Goal: Information Seeking & Learning: Learn about a topic

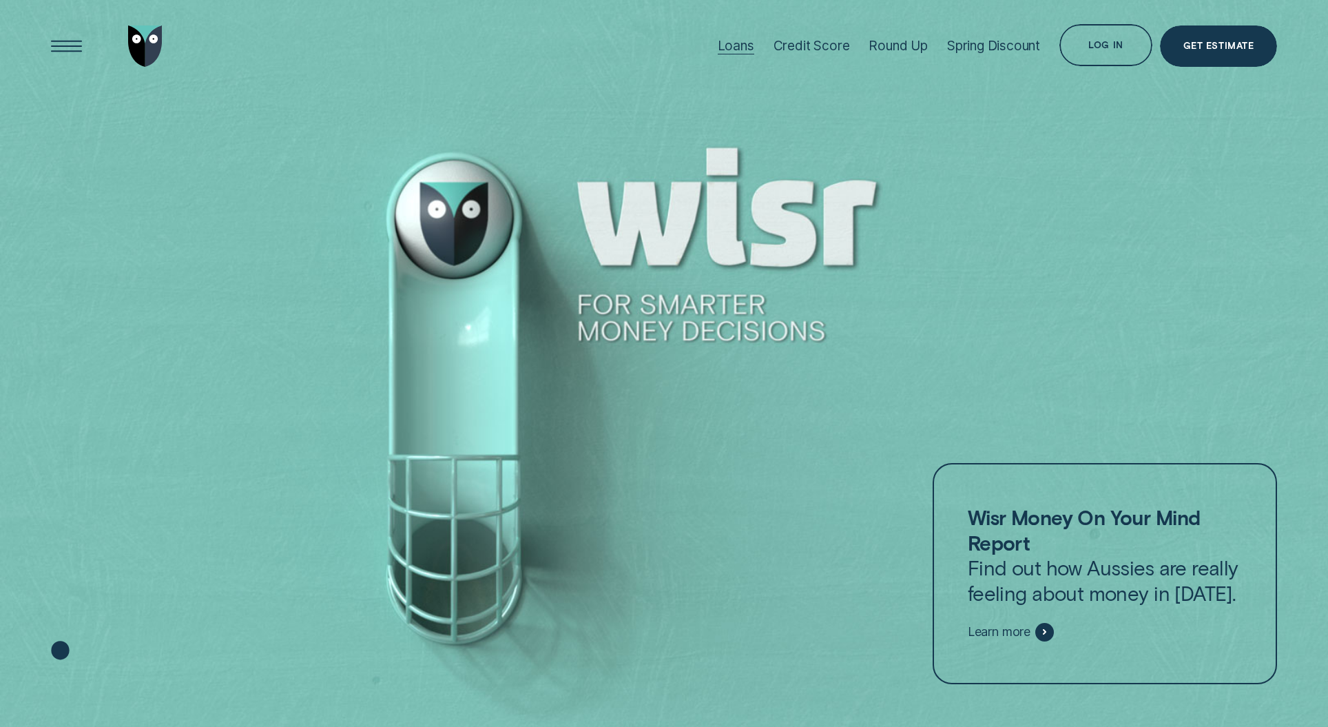
click at [722, 46] on div "Loans" at bounding box center [736, 46] width 37 height 16
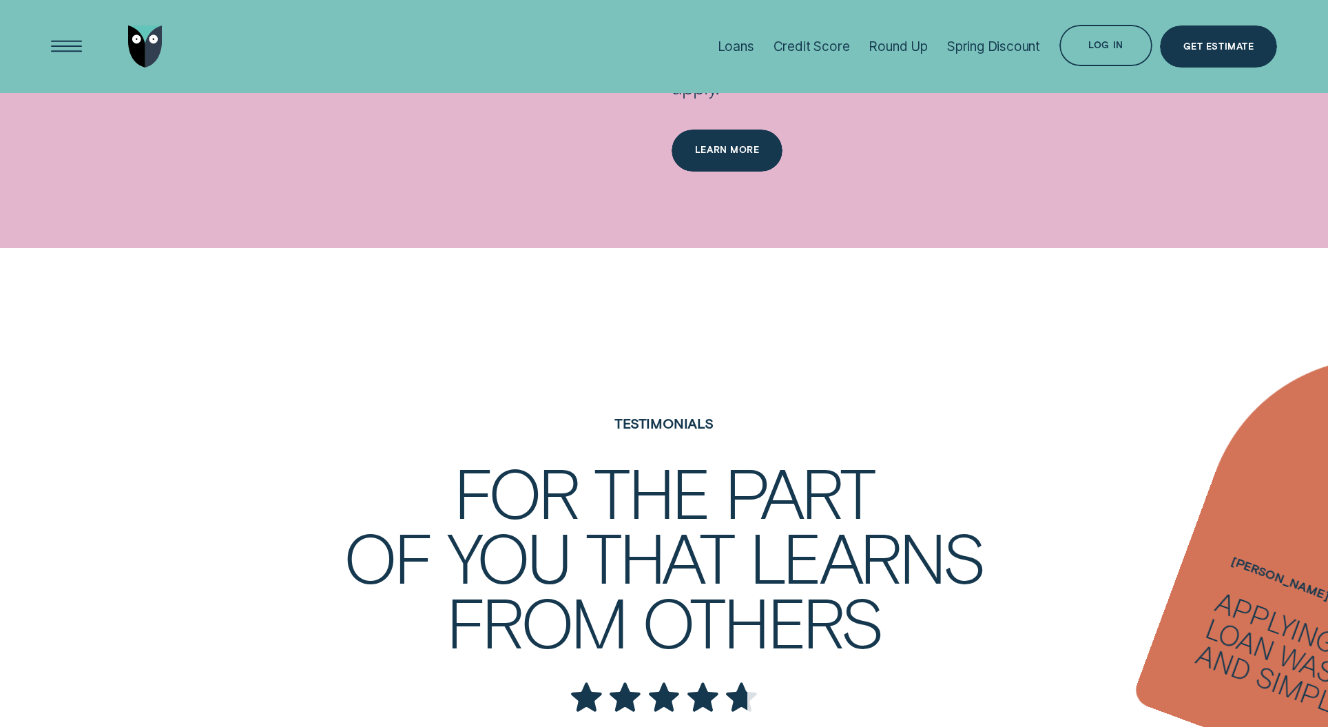
scroll to position [2627, 0]
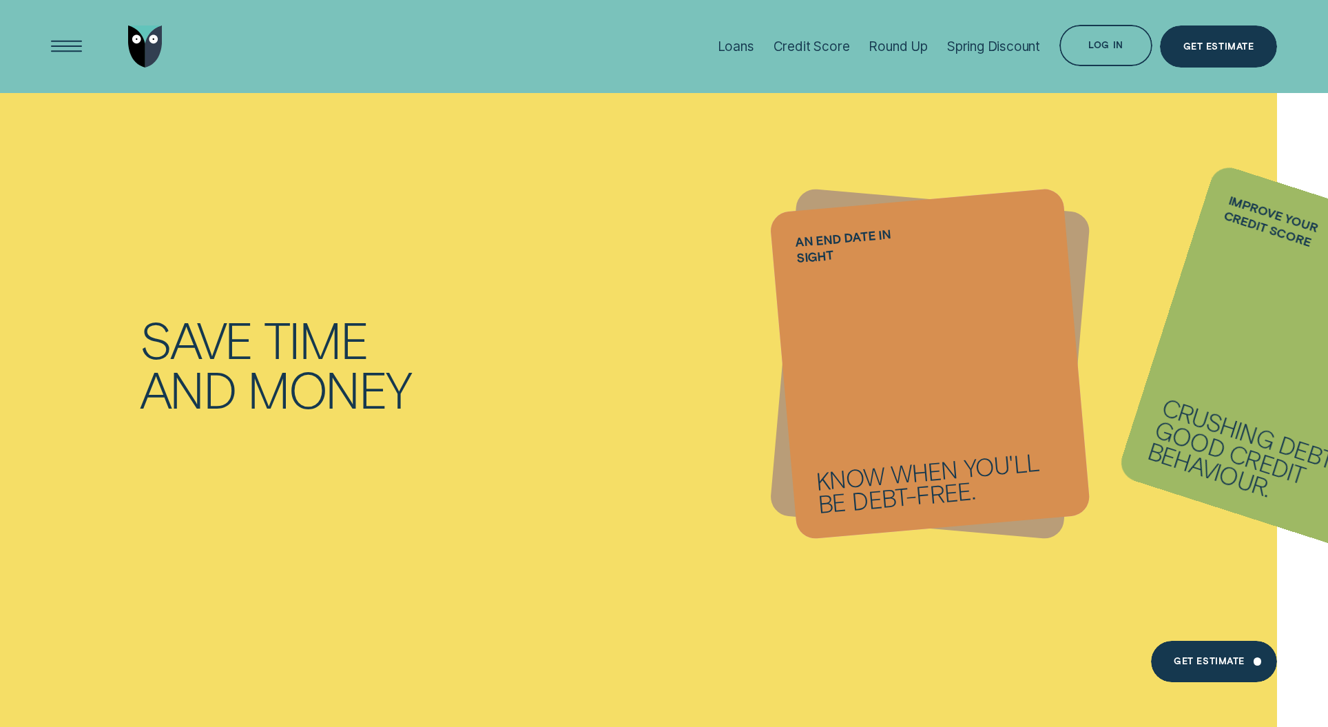
scroll to position [47, 0]
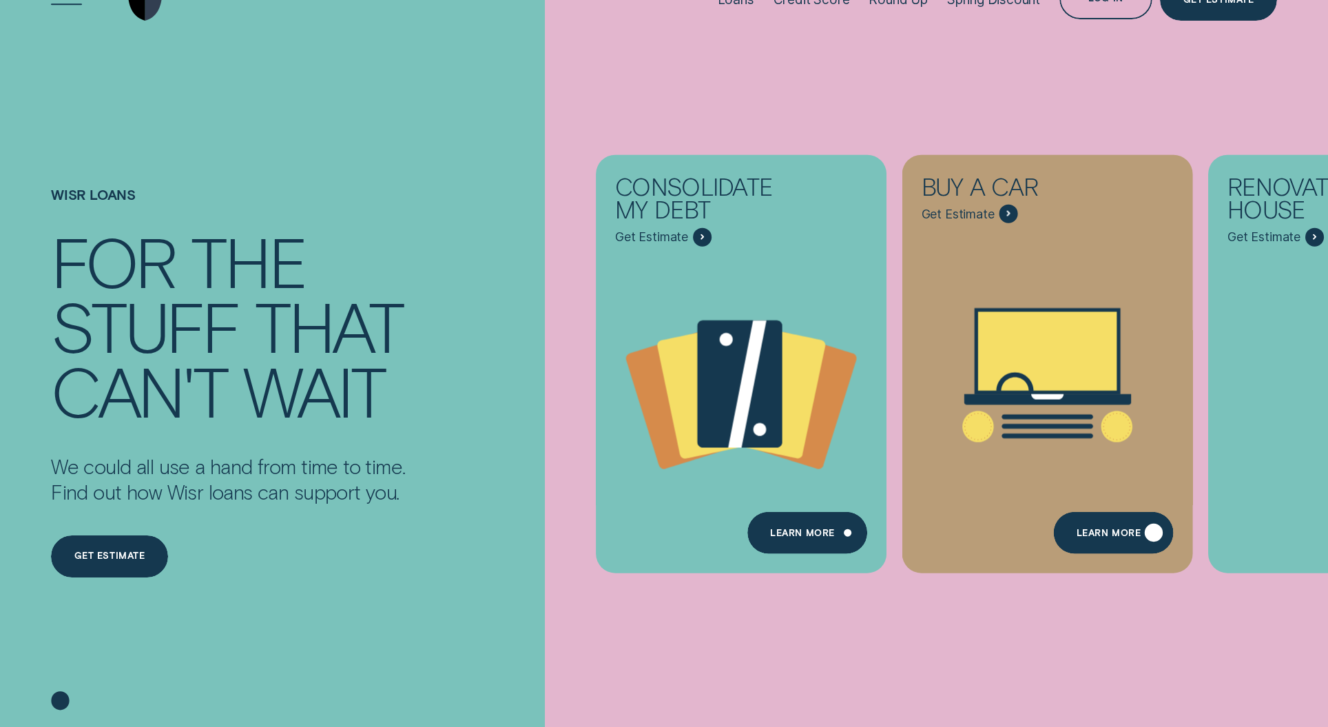
click at [1122, 541] on div "Learn More" at bounding box center [1114, 533] width 120 height 42
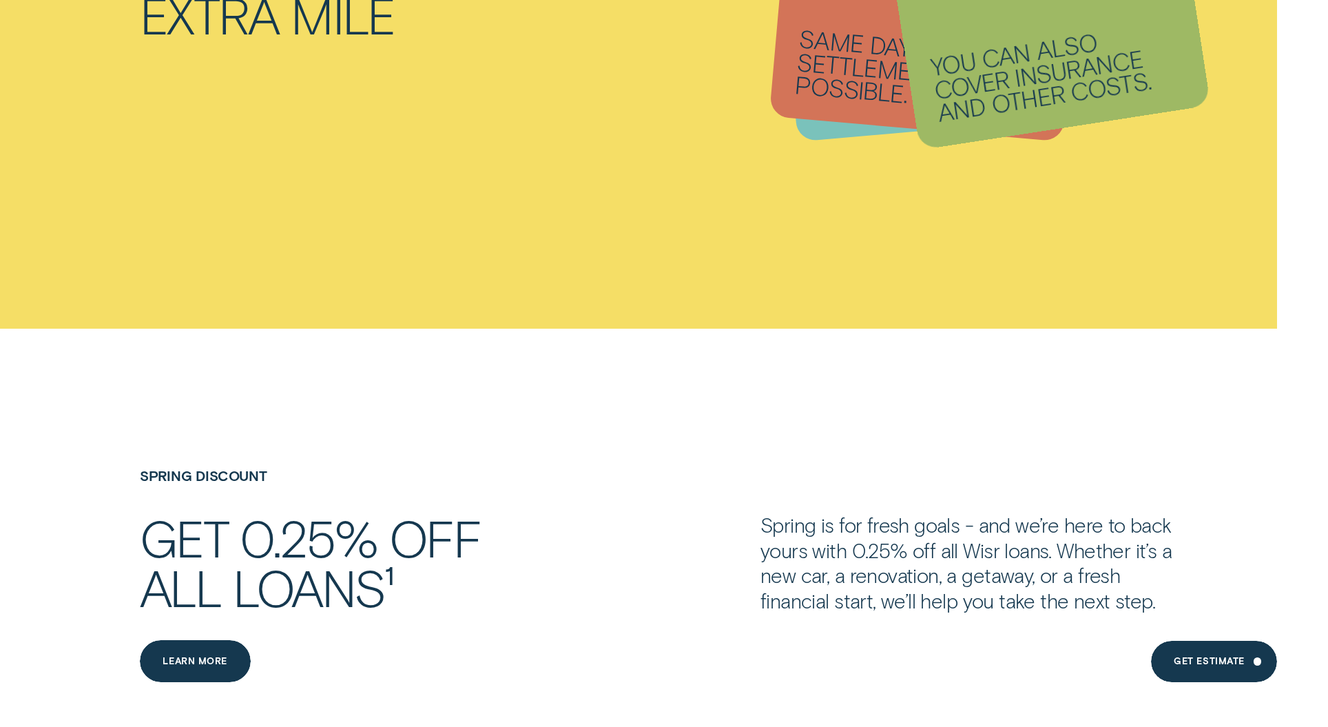
scroll to position [2058, 0]
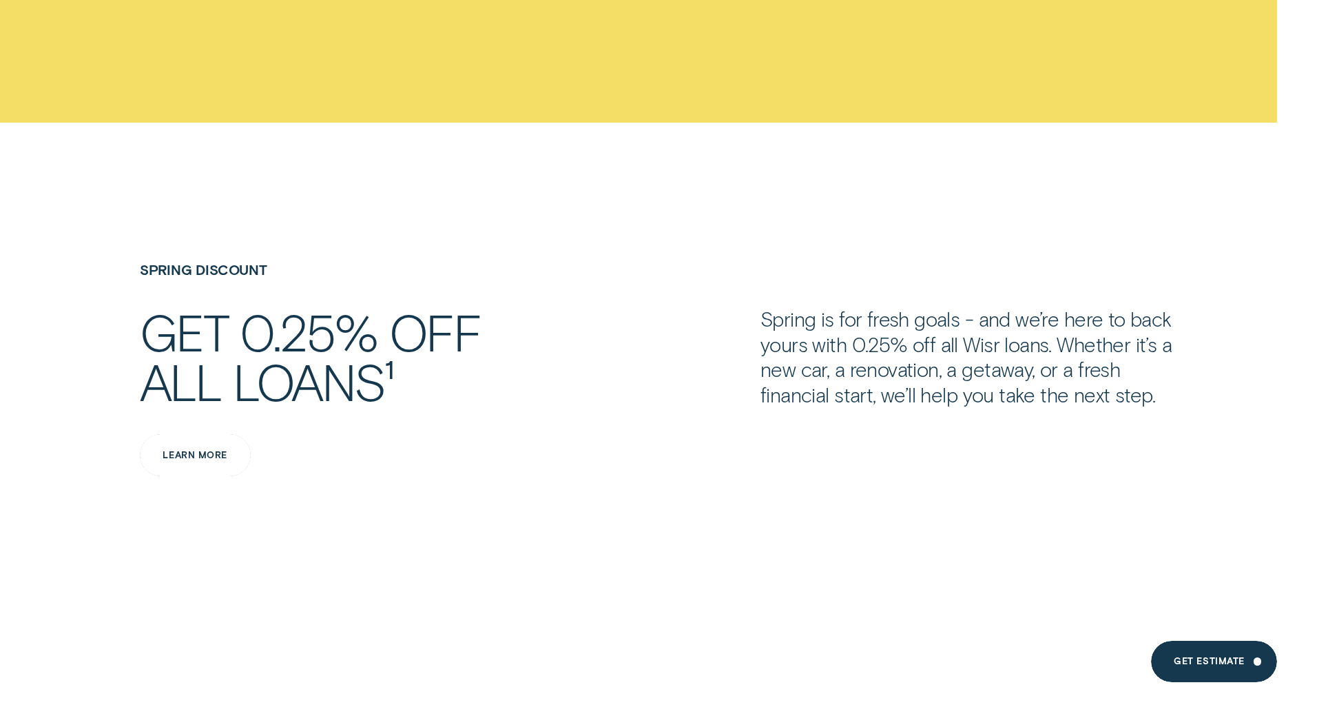
click at [221, 435] on div "Learn more" at bounding box center [195, 455] width 111 height 42
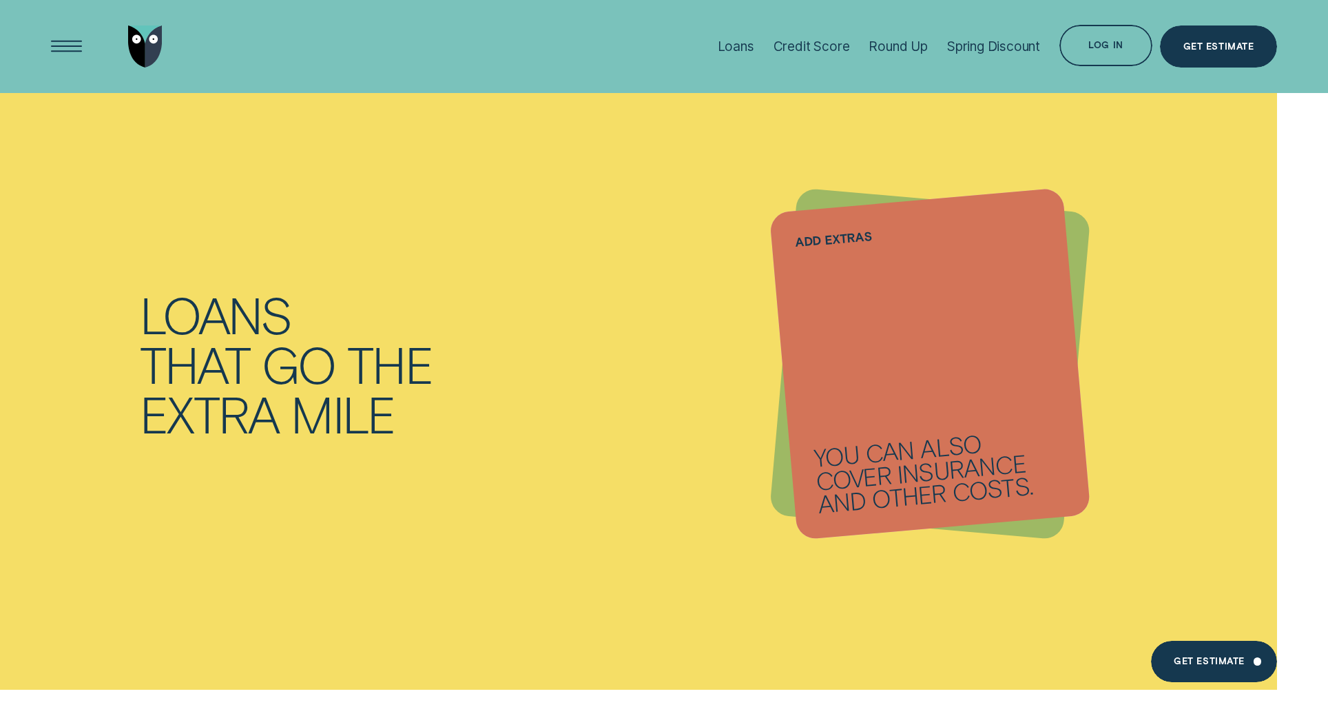
scroll to position [1448, 0]
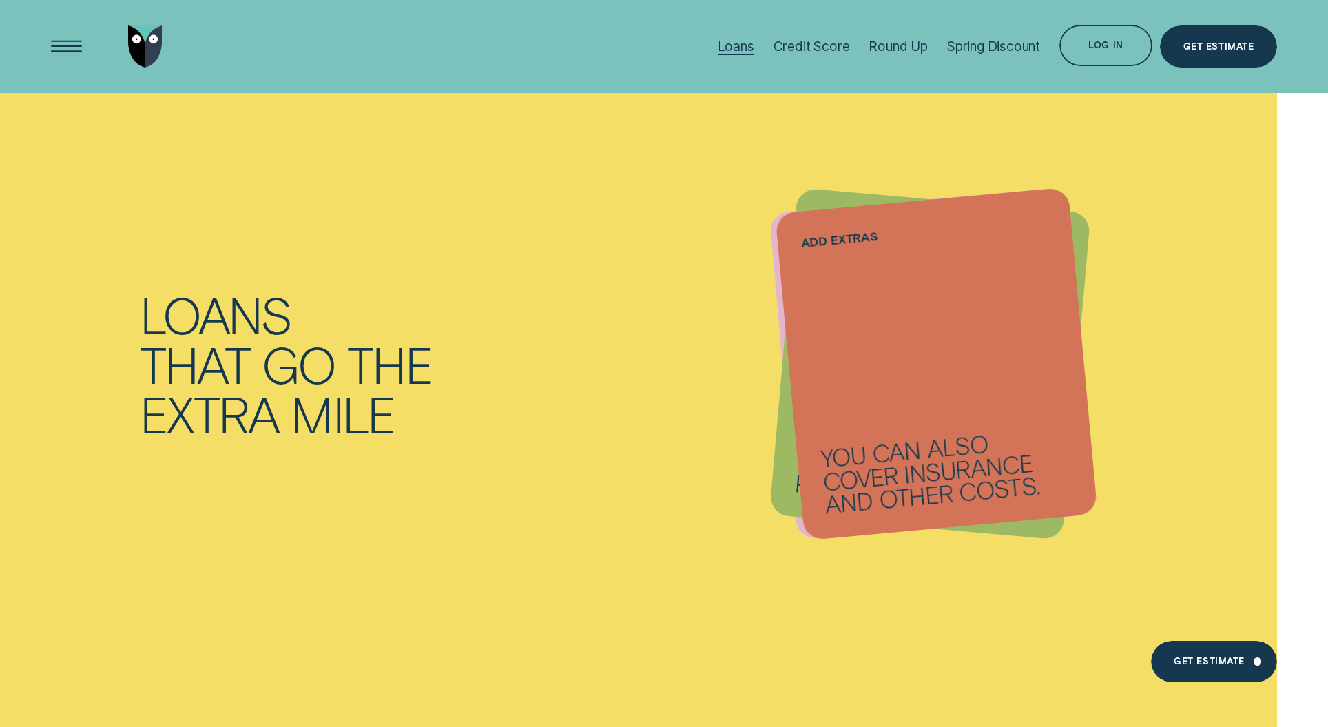
click at [730, 61] on div "Loans" at bounding box center [736, 46] width 37 height 93
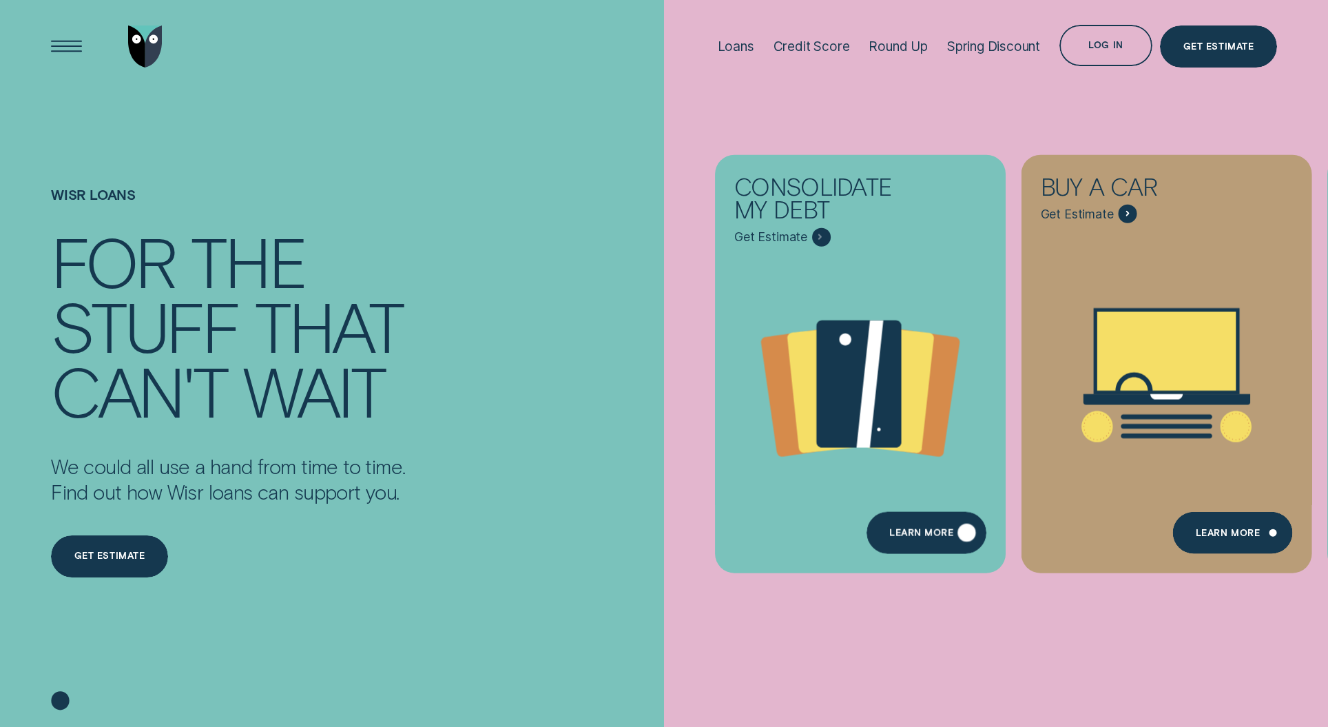
click at [907, 531] on div "Learn more" at bounding box center [922, 535] width 64 height 8
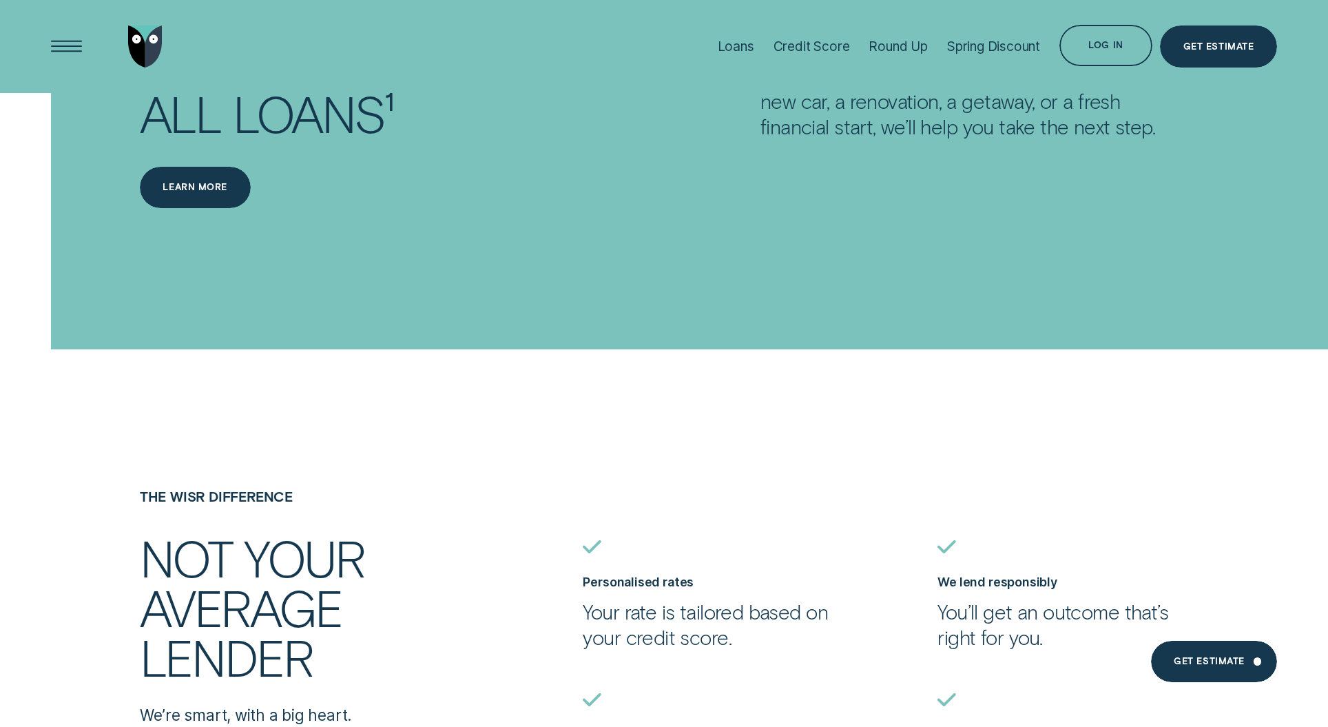
scroll to position [1932, 0]
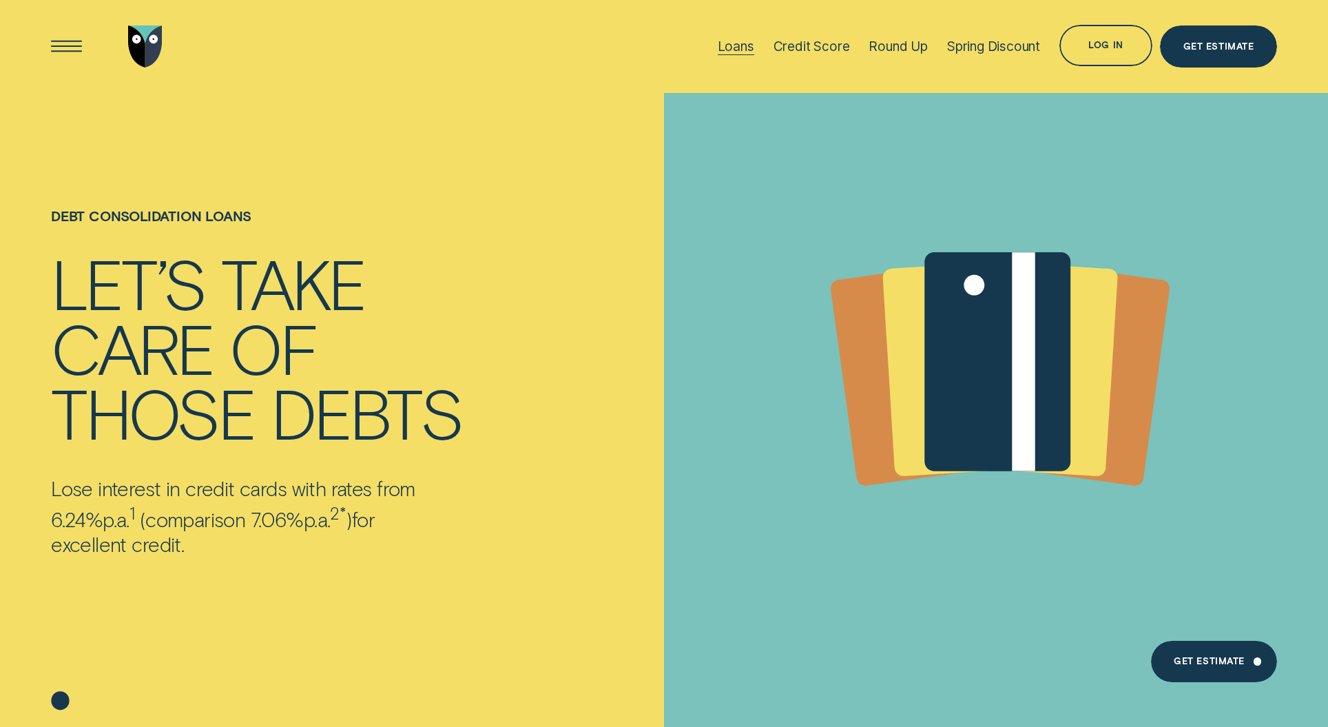
click at [742, 48] on div "Loans" at bounding box center [736, 47] width 37 height 16
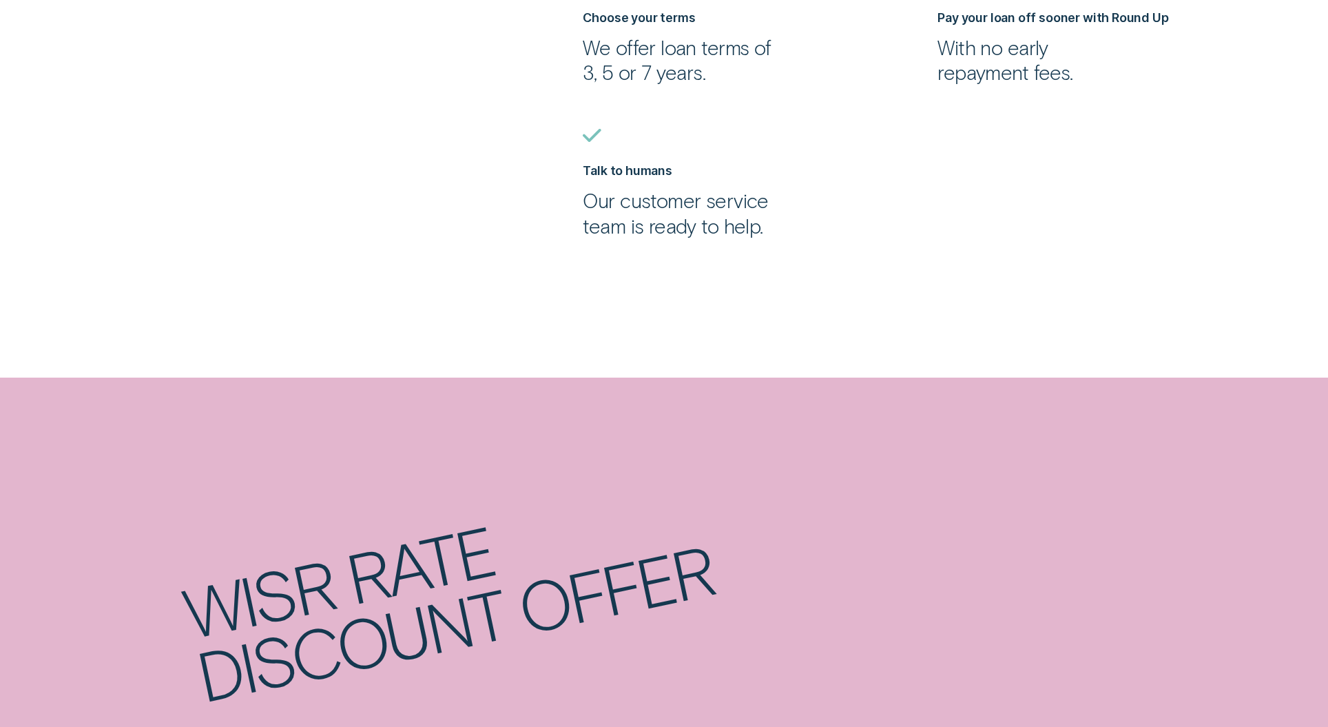
scroll to position [2348, 0]
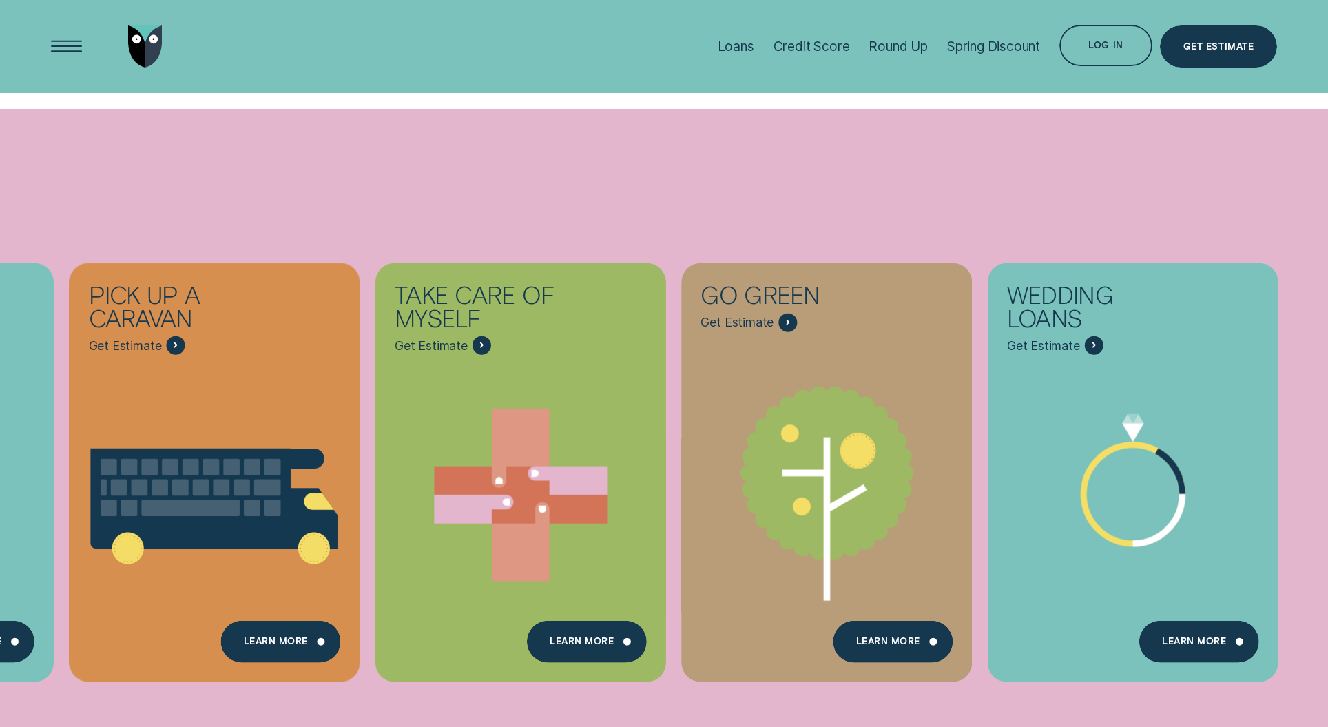
scroll to position [171, 0]
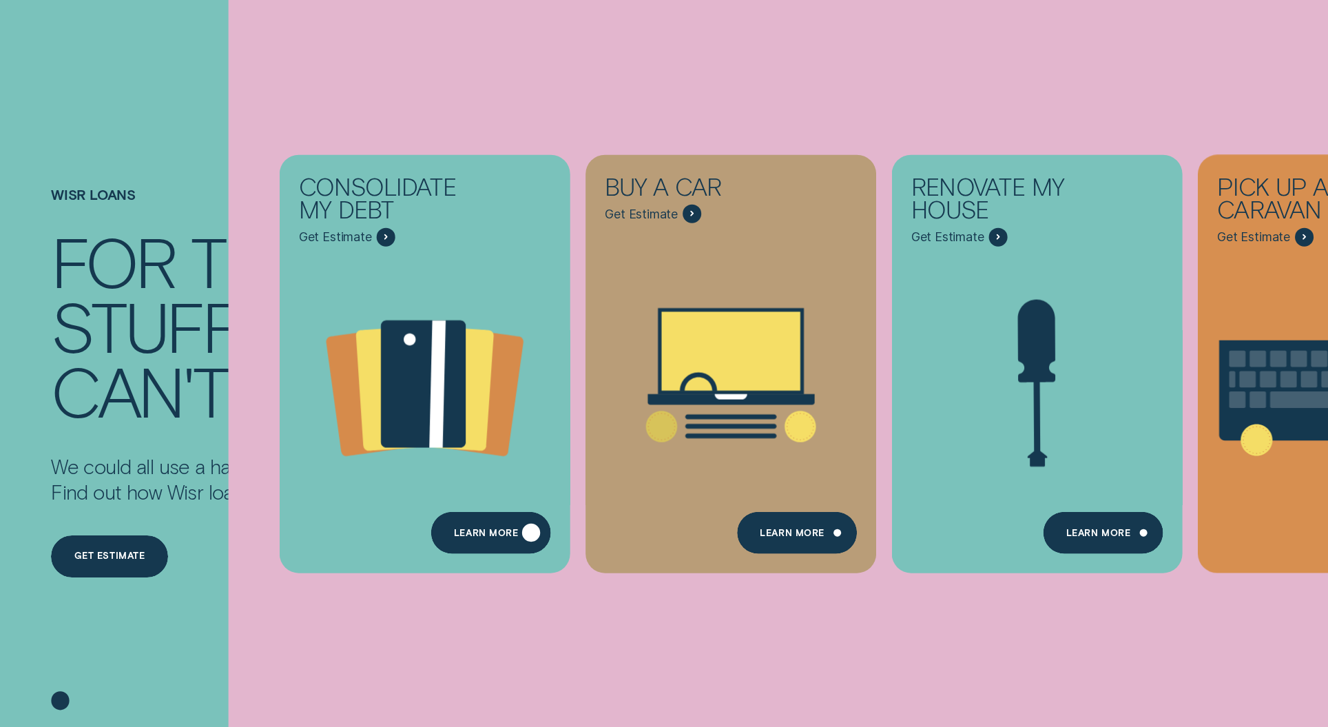
click at [522, 526] on div "Learn more" at bounding box center [491, 533] width 120 height 42
